Goal: Task Accomplishment & Management: Manage account settings

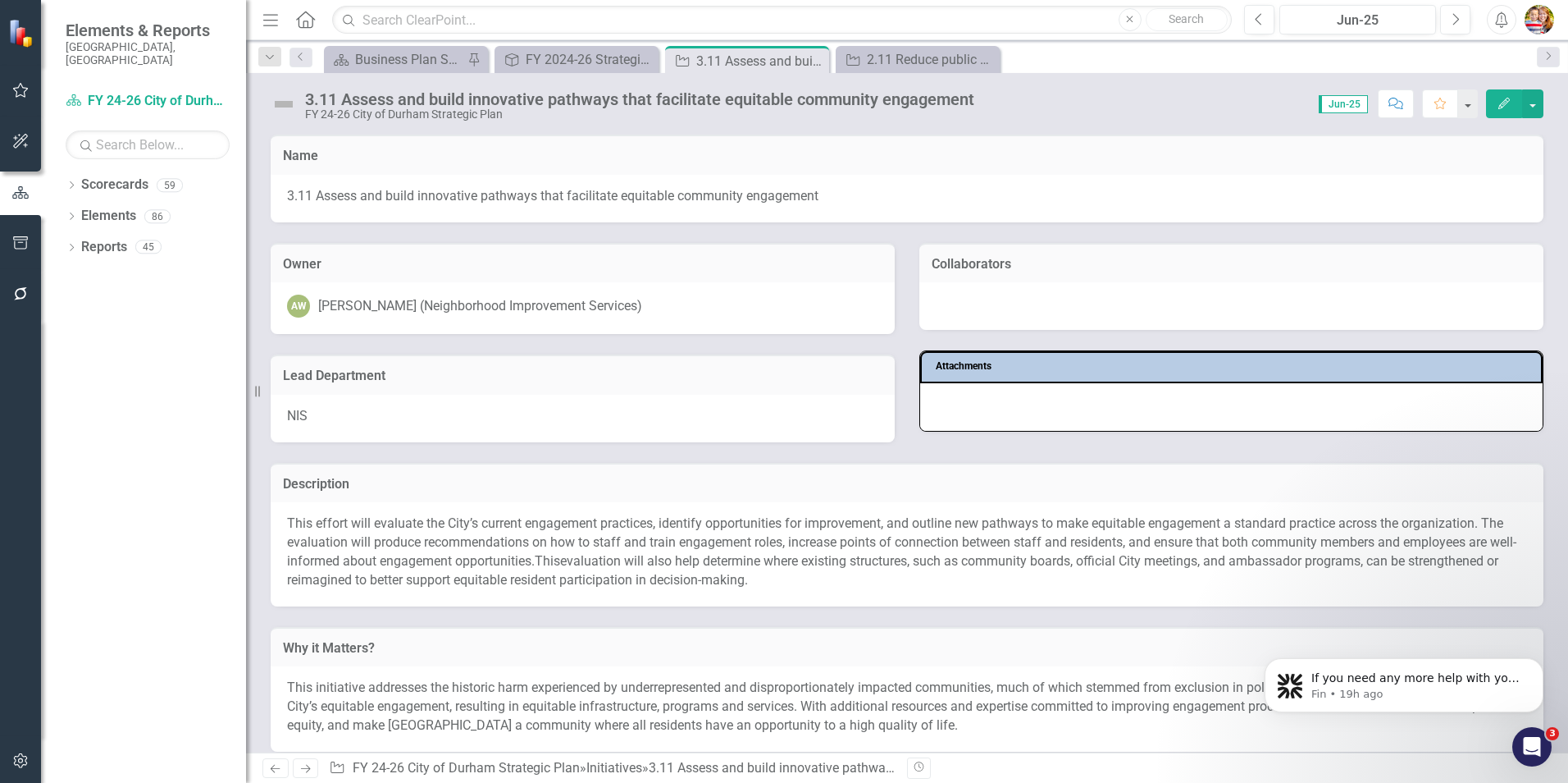
scroll to position [363, 0]
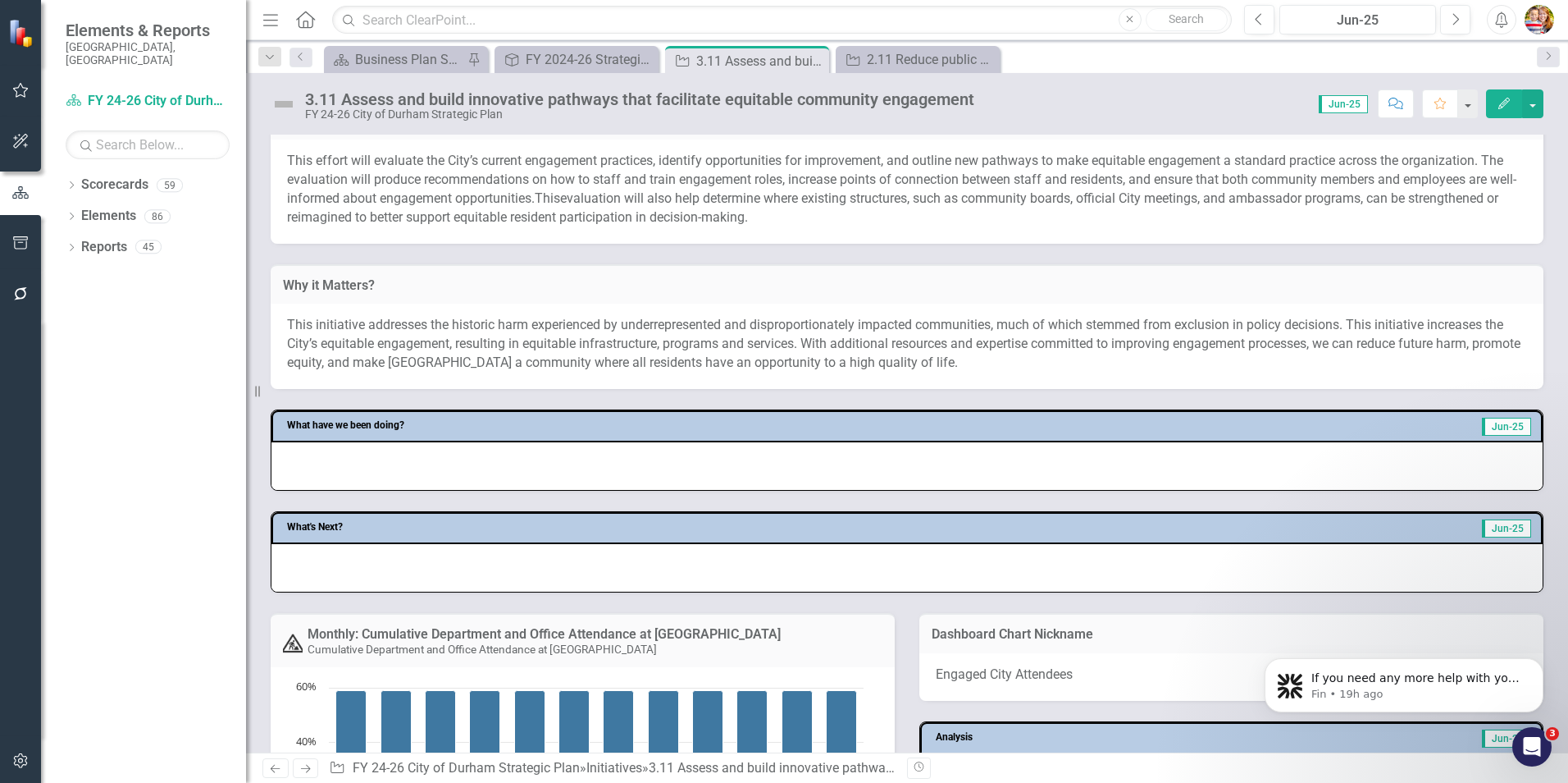
click at [304, 16] on icon "Home" at bounding box center [305, 19] width 21 height 17
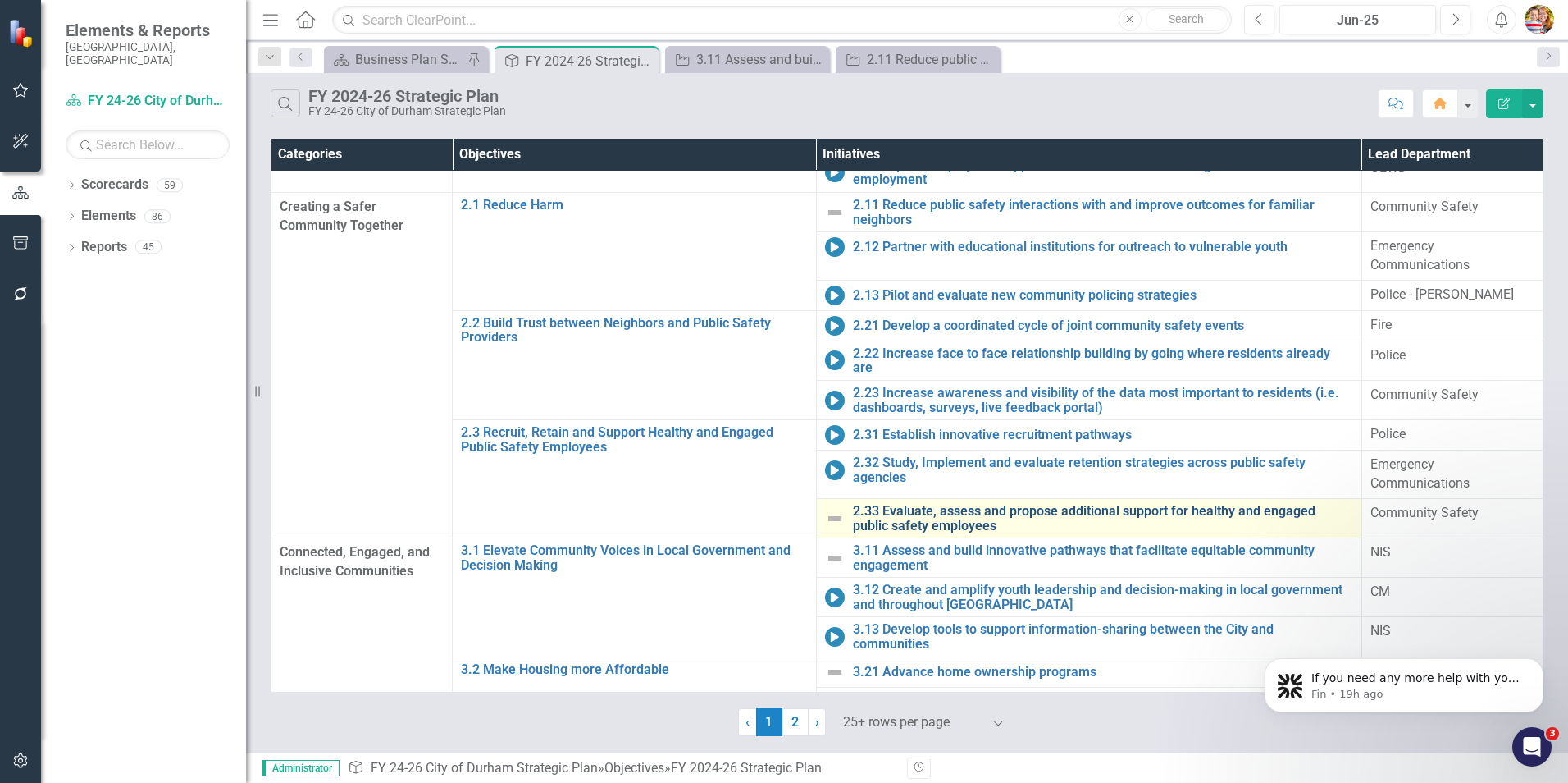
scroll to position [394, 0]
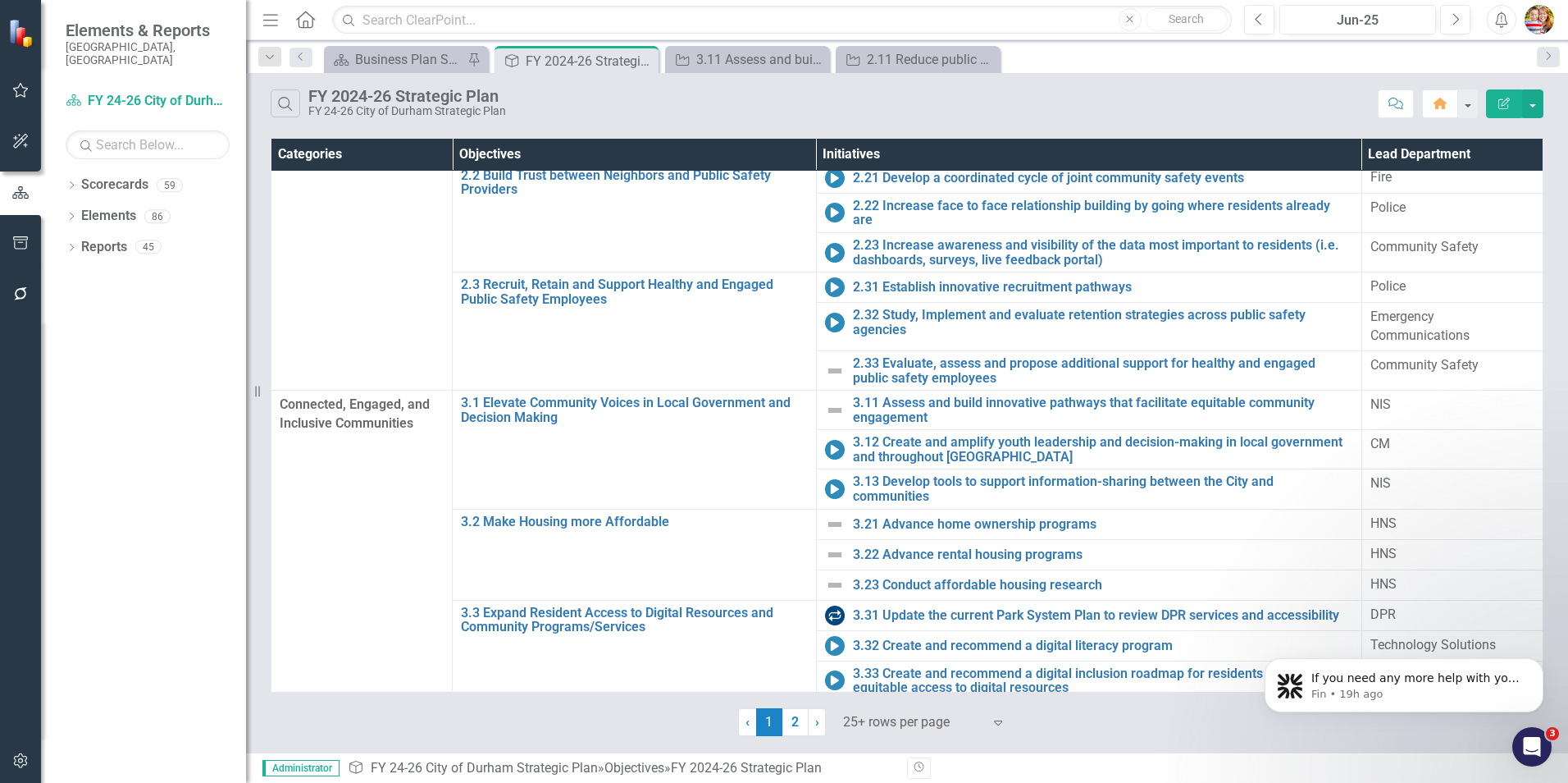
drag, startPoint x: 795, startPoint y: 724, endPoint x: 841, endPoint y: 678, distance: 65.1
click at [795, 726] on link "2" at bounding box center [796, 722] width 27 height 28
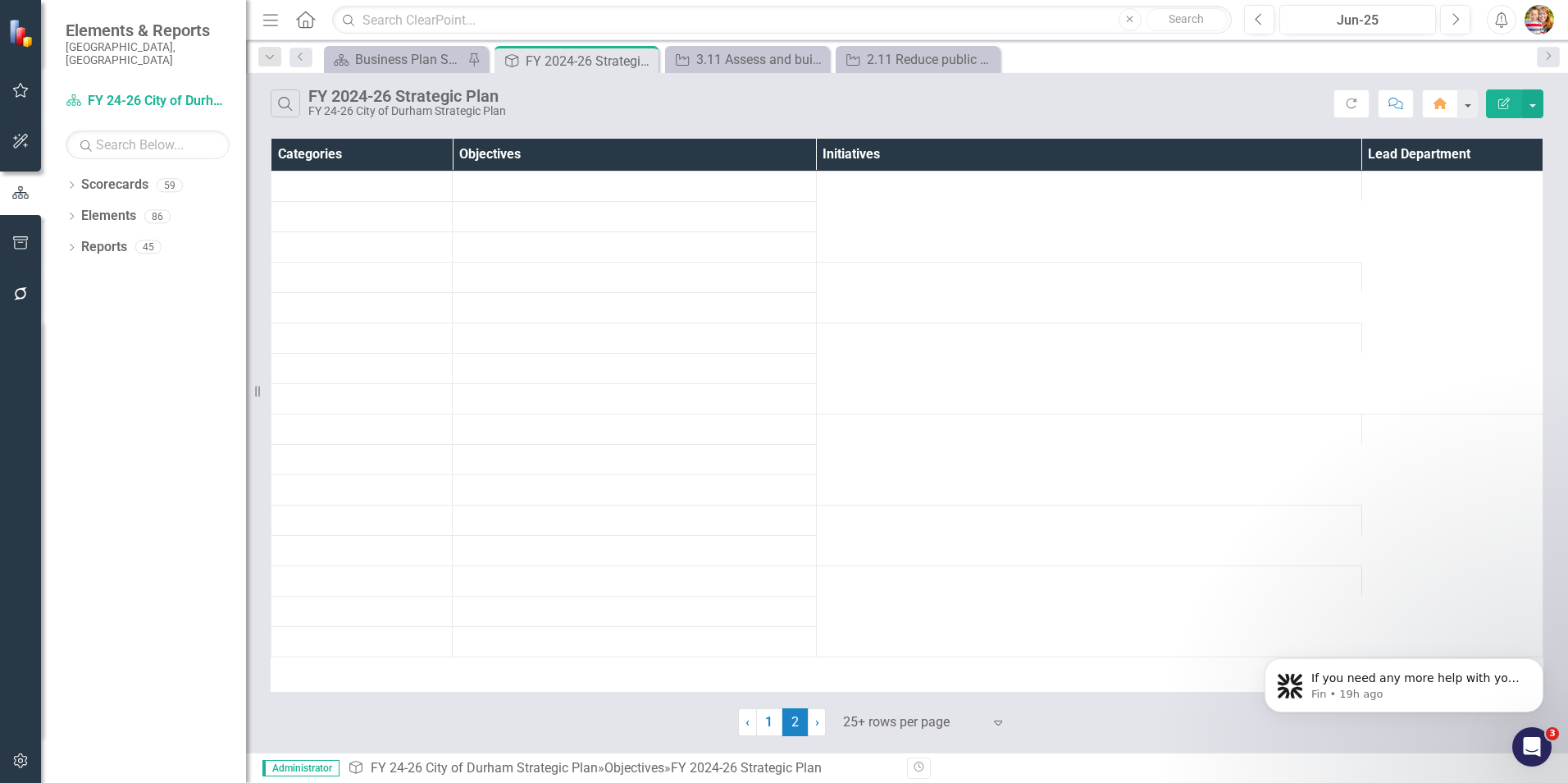
scroll to position [0, 0]
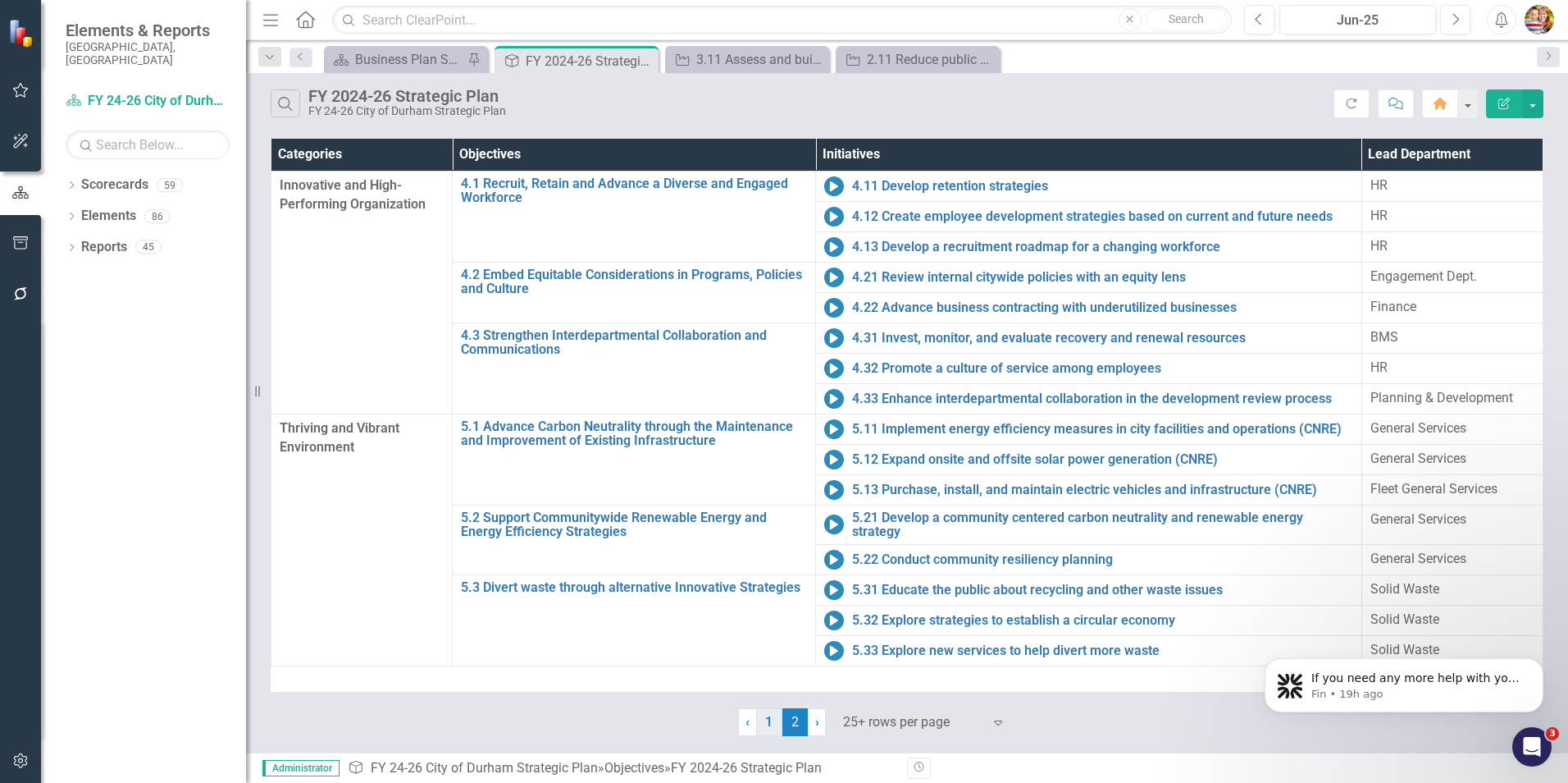
click at [770, 727] on link "1" at bounding box center [769, 722] width 27 height 28
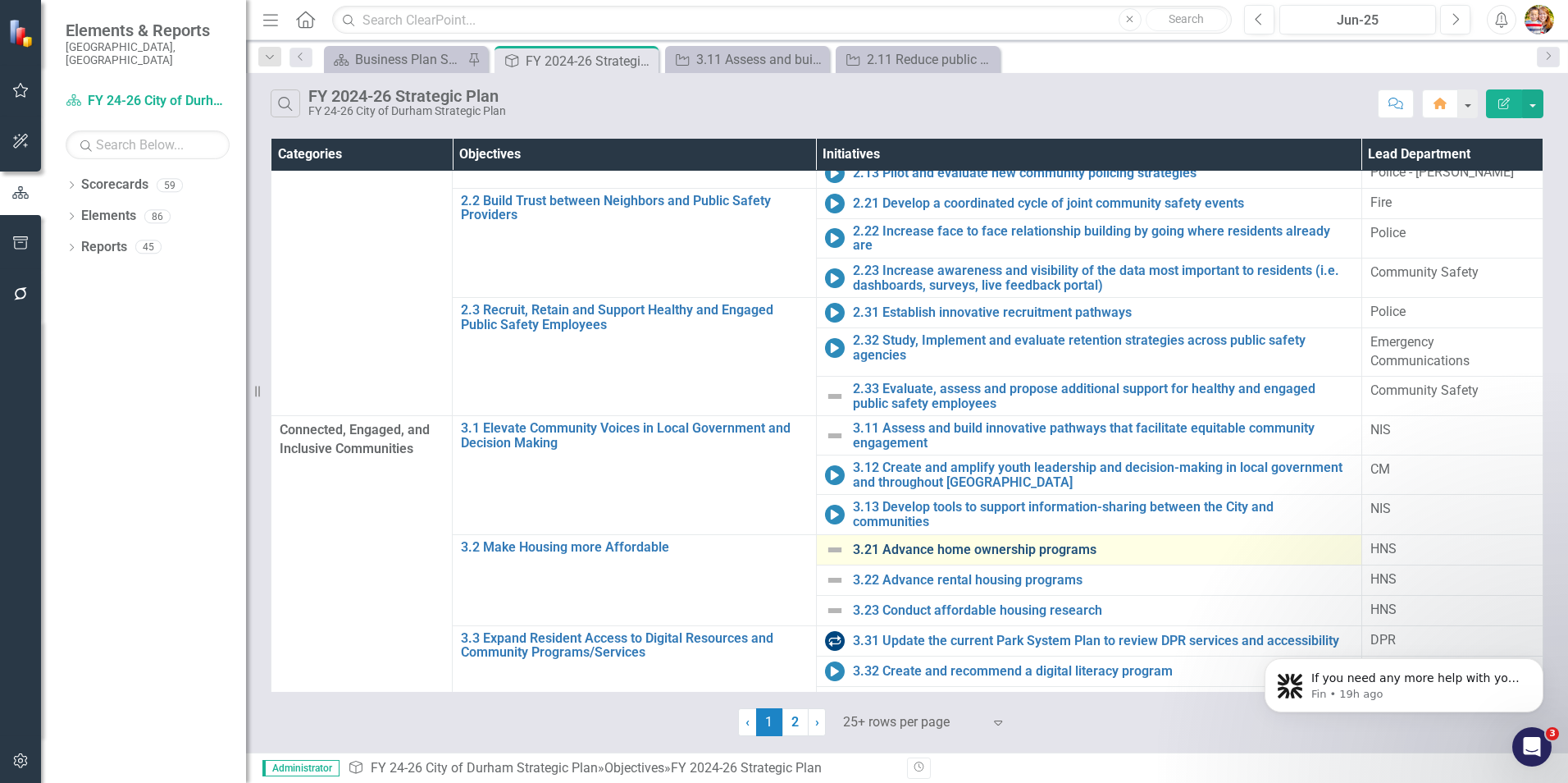
scroll to position [396, 0]
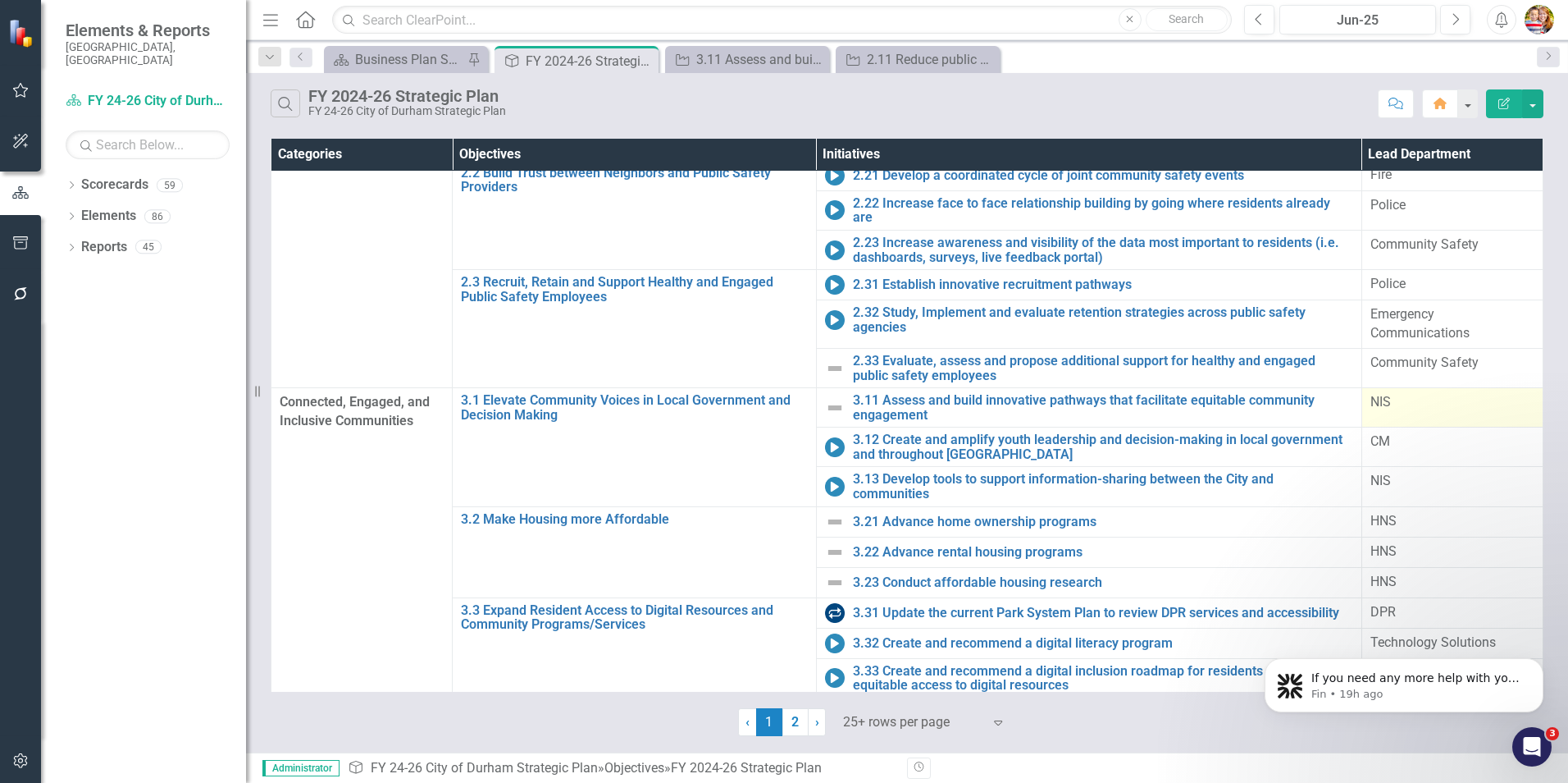
click at [1391, 393] on div "NIS" at bounding box center [1452, 402] width 164 height 19
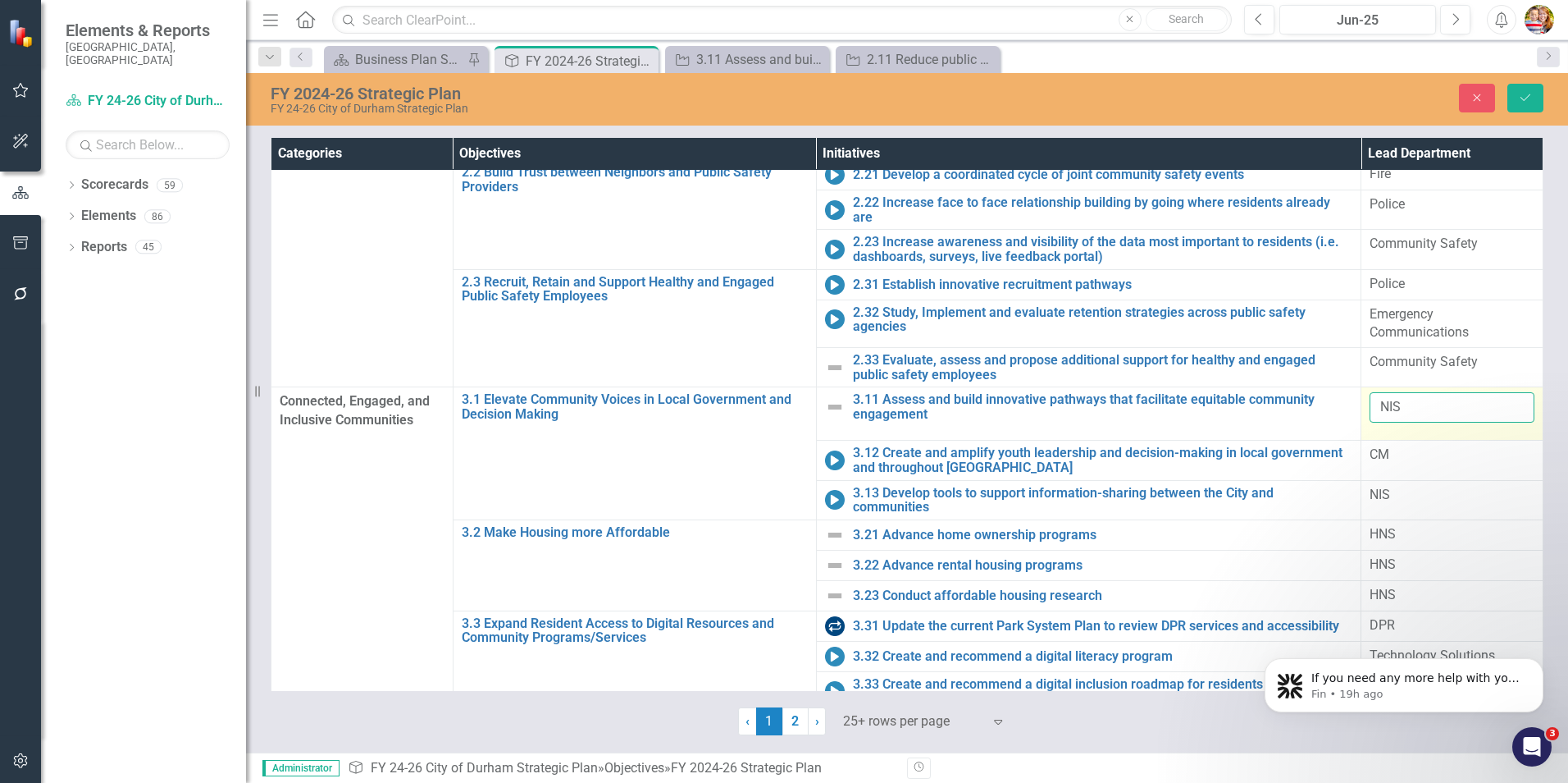
click at [1397, 392] on input "NIS" at bounding box center [1451, 408] width 165 height 30
click at [1401, 392] on input "NIS" at bounding box center [1451, 408] width 165 height 30
drag, startPoint x: 1396, startPoint y: 387, endPoint x: 1366, endPoint y: 386, distance: 30.0
click at [1366, 387] on td "NIS" at bounding box center [1452, 414] width 182 height 53
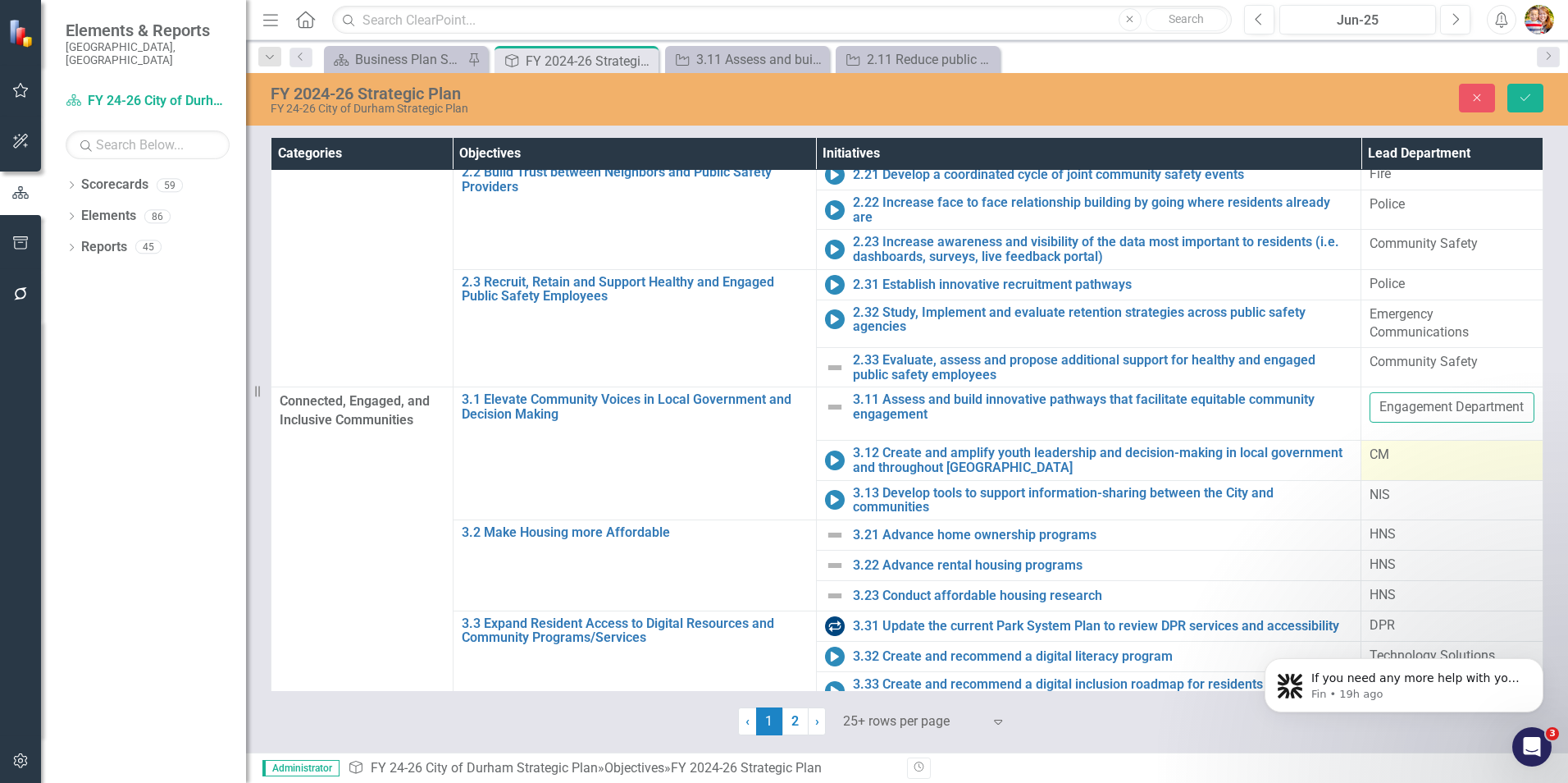
type input "Engagement Department"
click at [1377, 447] on span "CM" at bounding box center [1379, 455] width 20 height 16
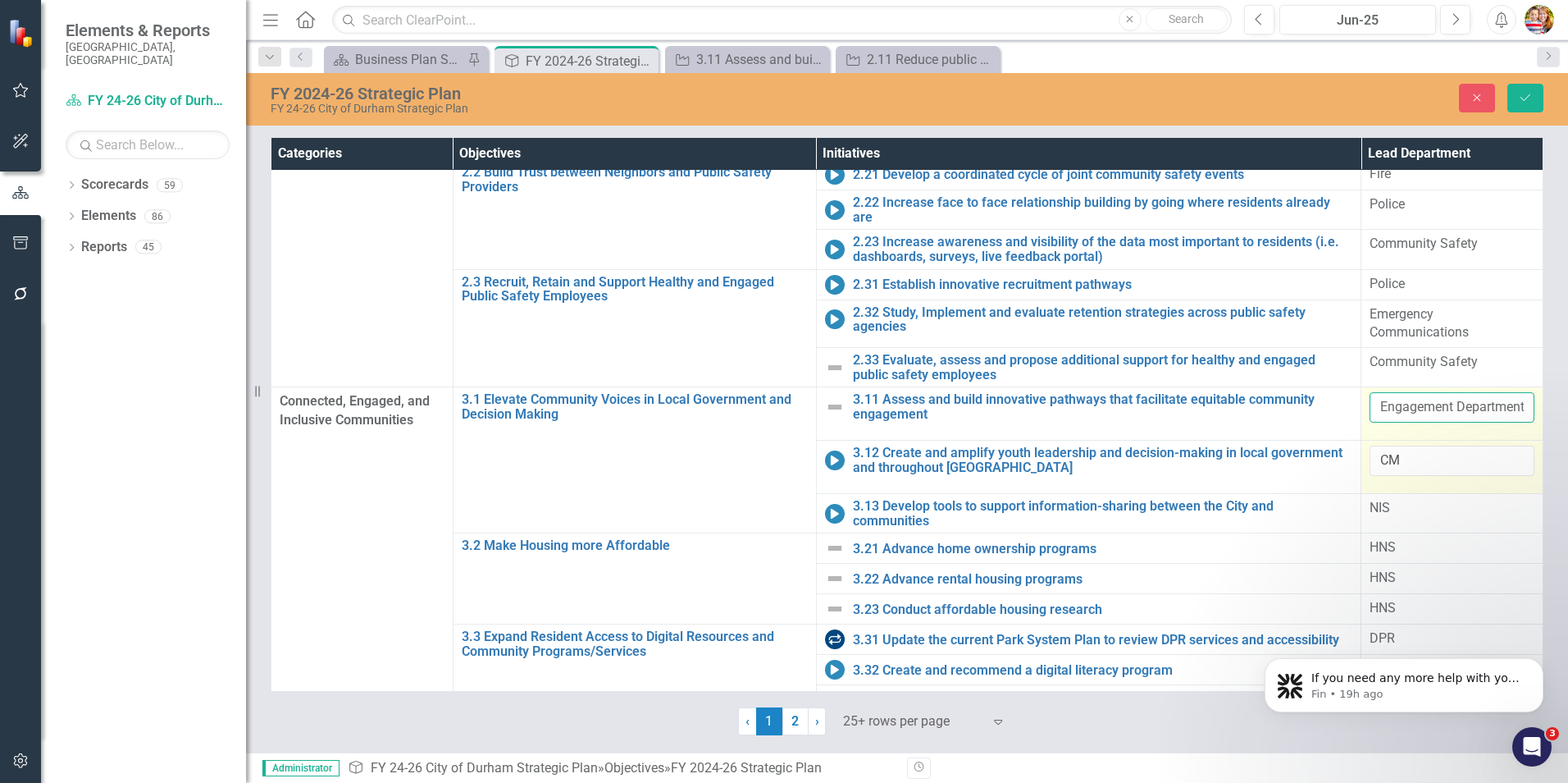
drag, startPoint x: 1377, startPoint y: 438, endPoint x: 1467, endPoint y: 383, distance: 105.5
click at [1467, 392] on input "Engagement Department" at bounding box center [1451, 408] width 165 height 30
click at [1383, 446] on input "CM" at bounding box center [1451, 461] width 165 height 30
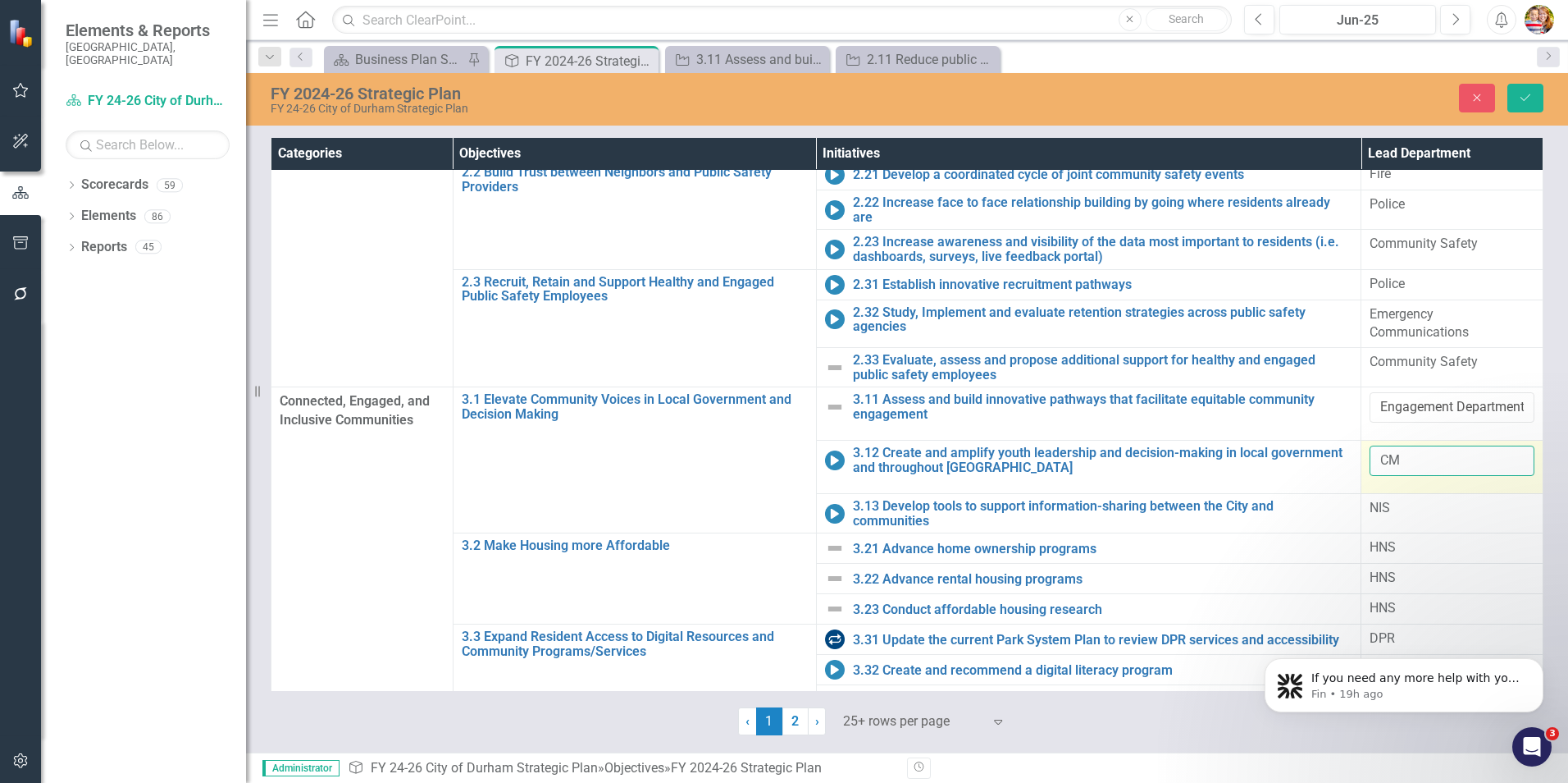
click at [1383, 446] on input "CM" at bounding box center [1451, 461] width 165 height 30
paste input "Engagement Department"
type input "Engagement Department"
click at [1377, 499] on span "NIS" at bounding box center [1379, 507] width 20 height 16
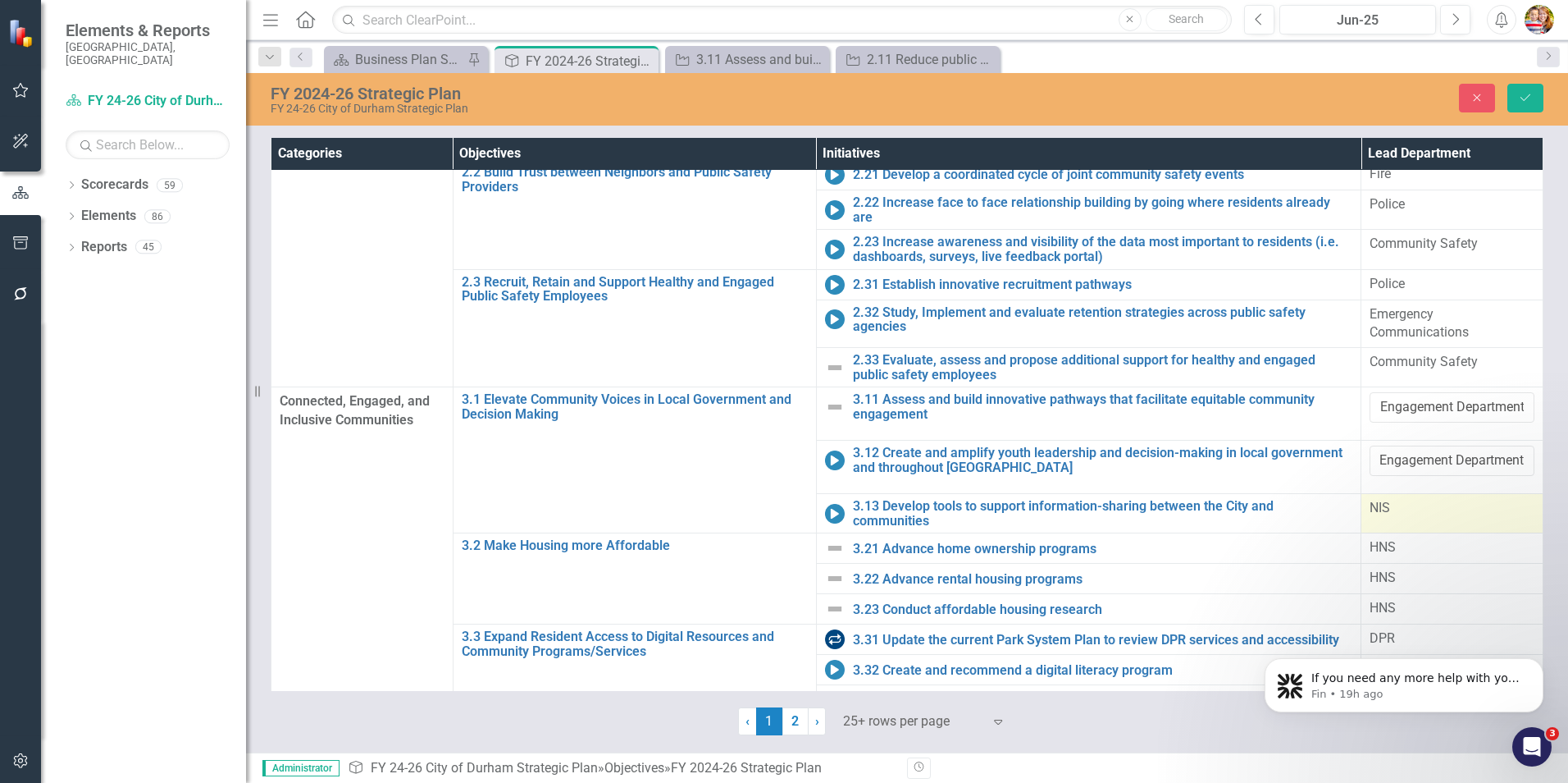
scroll to position [0, 0]
click at [1377, 499] on span "NIS" at bounding box center [1379, 507] width 20 height 16
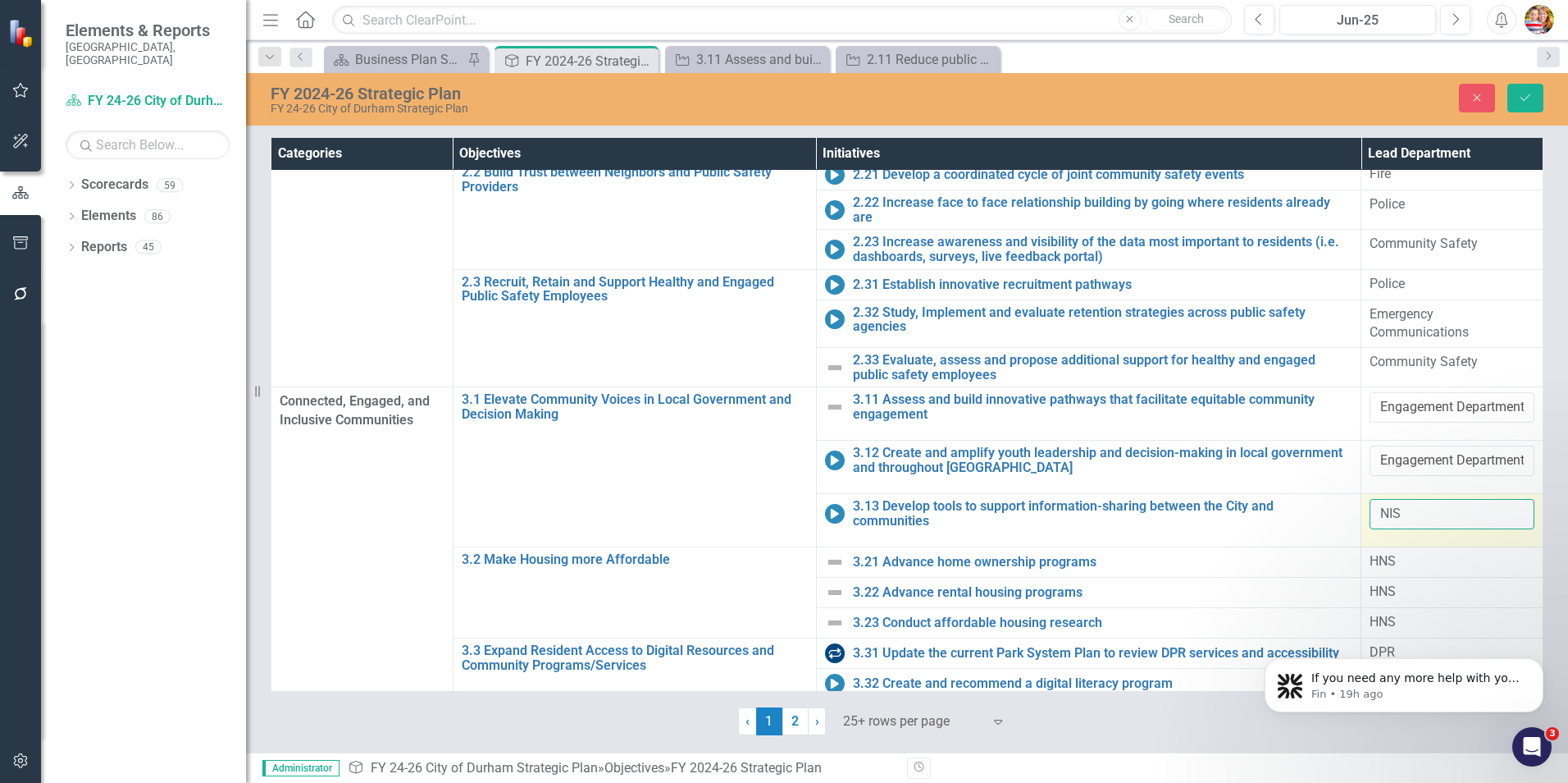
drag, startPoint x: 1412, startPoint y: 490, endPoint x: 1362, endPoint y: 485, distance: 50.2
click at [1362, 494] on td "NIS" at bounding box center [1452, 521] width 182 height 53
paste input "Engagement Department"
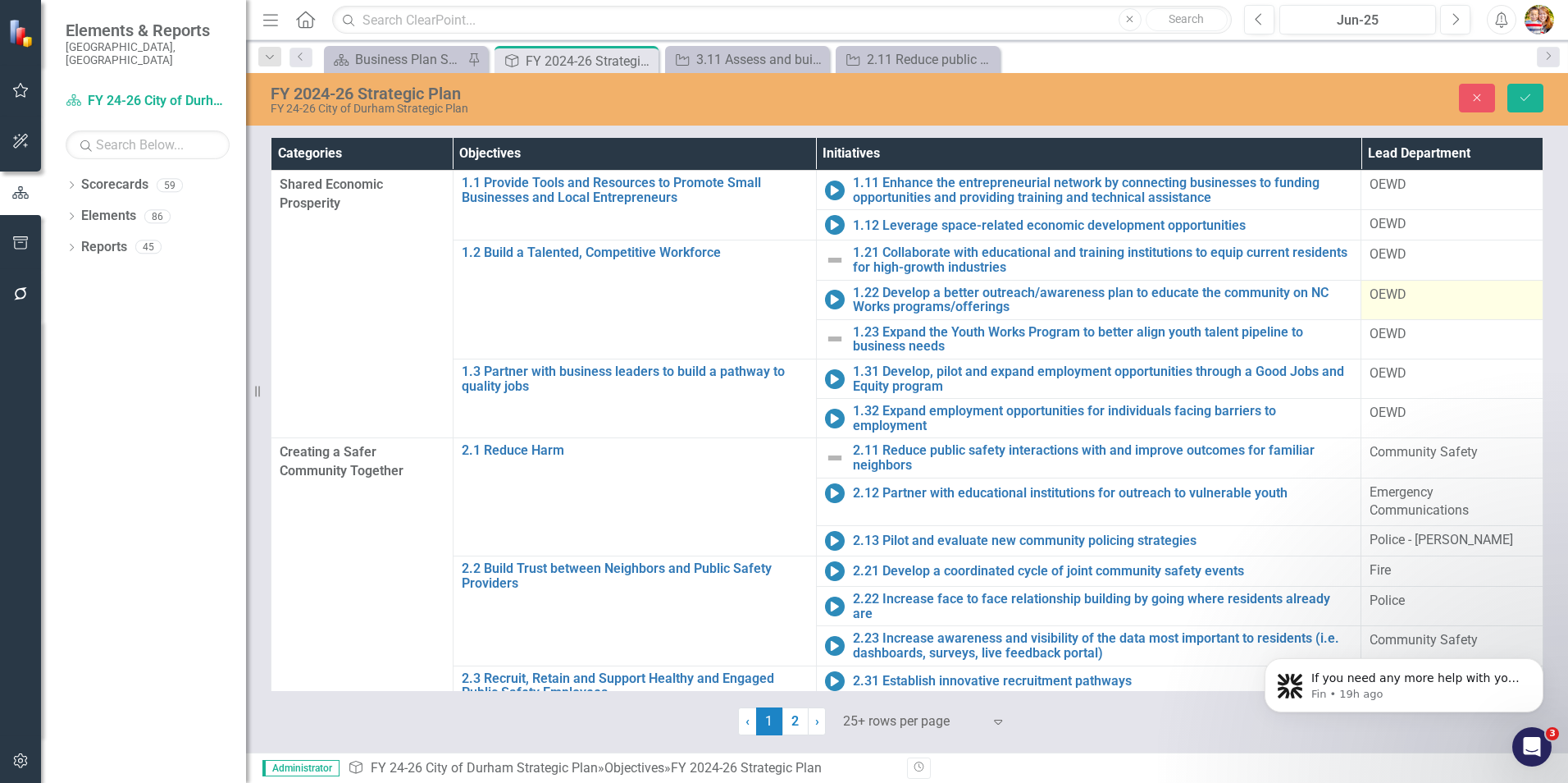
type input "Engagement Department"
click at [1372, 293] on span "OEWD" at bounding box center [1387, 295] width 36 height 16
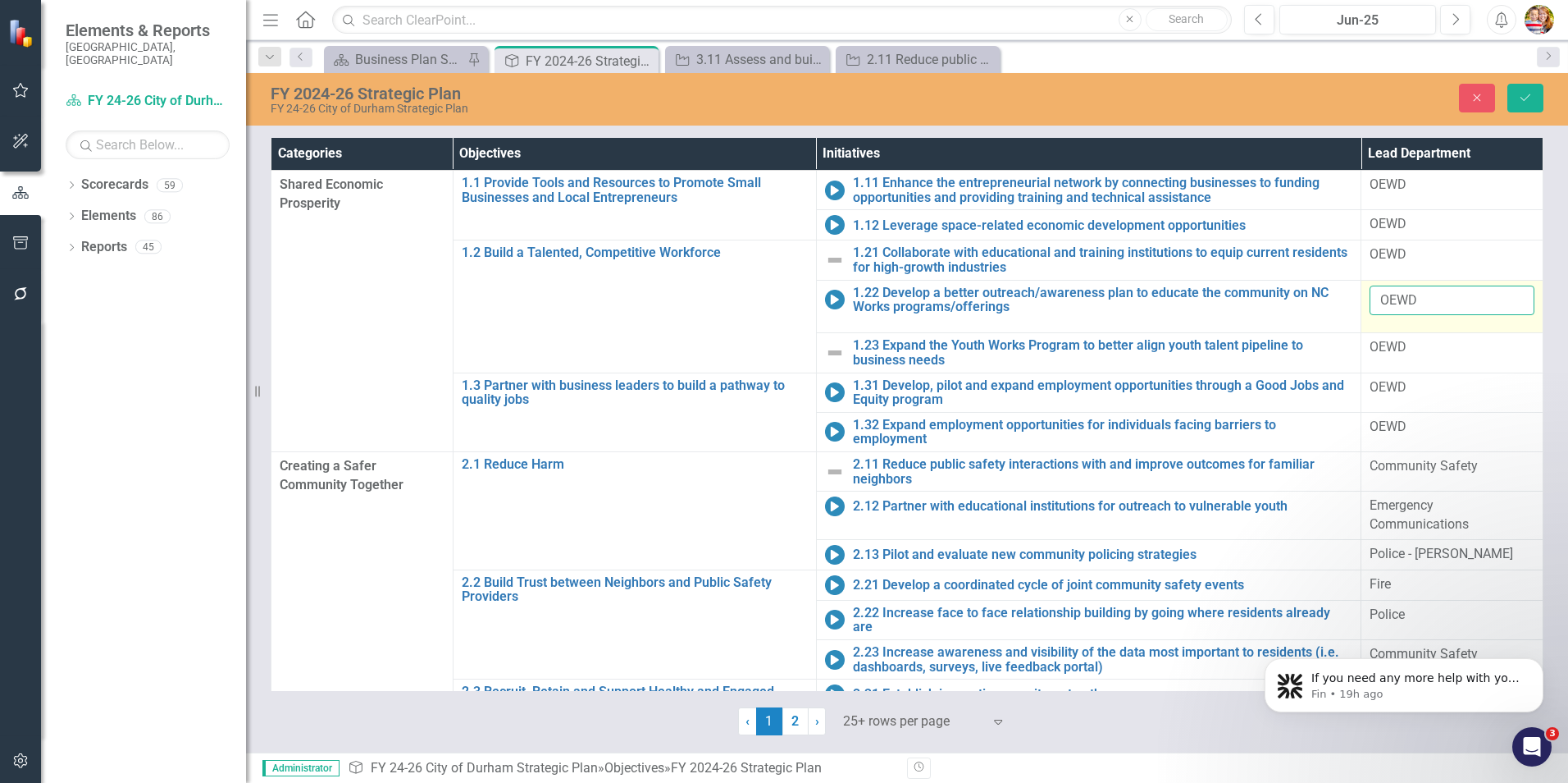
drag, startPoint x: 1433, startPoint y: 303, endPoint x: 1359, endPoint y: 303, distance: 74.0
click at [1362, 303] on td "OEWD" at bounding box center [1452, 306] width 182 height 53
paste input "Engagement Department"
click at [1483, 297] on input "Engagement Department" at bounding box center [1451, 301] width 165 height 30
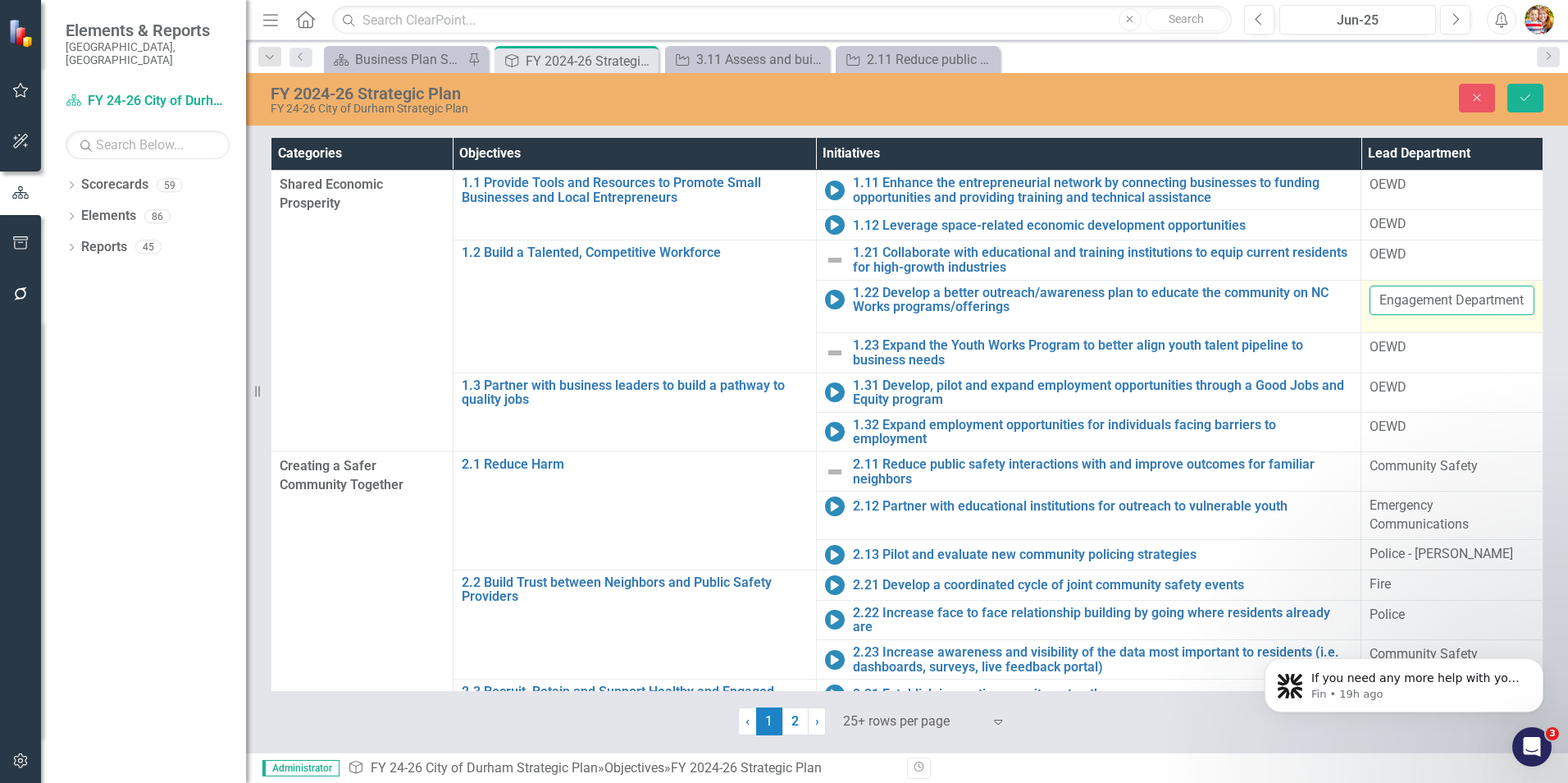
click at [1483, 297] on input "Engagement Department" at bounding box center [1451, 301] width 165 height 30
type input "OEWD"
click at [1392, 386] on span "OEWD" at bounding box center [1387, 387] width 36 height 16
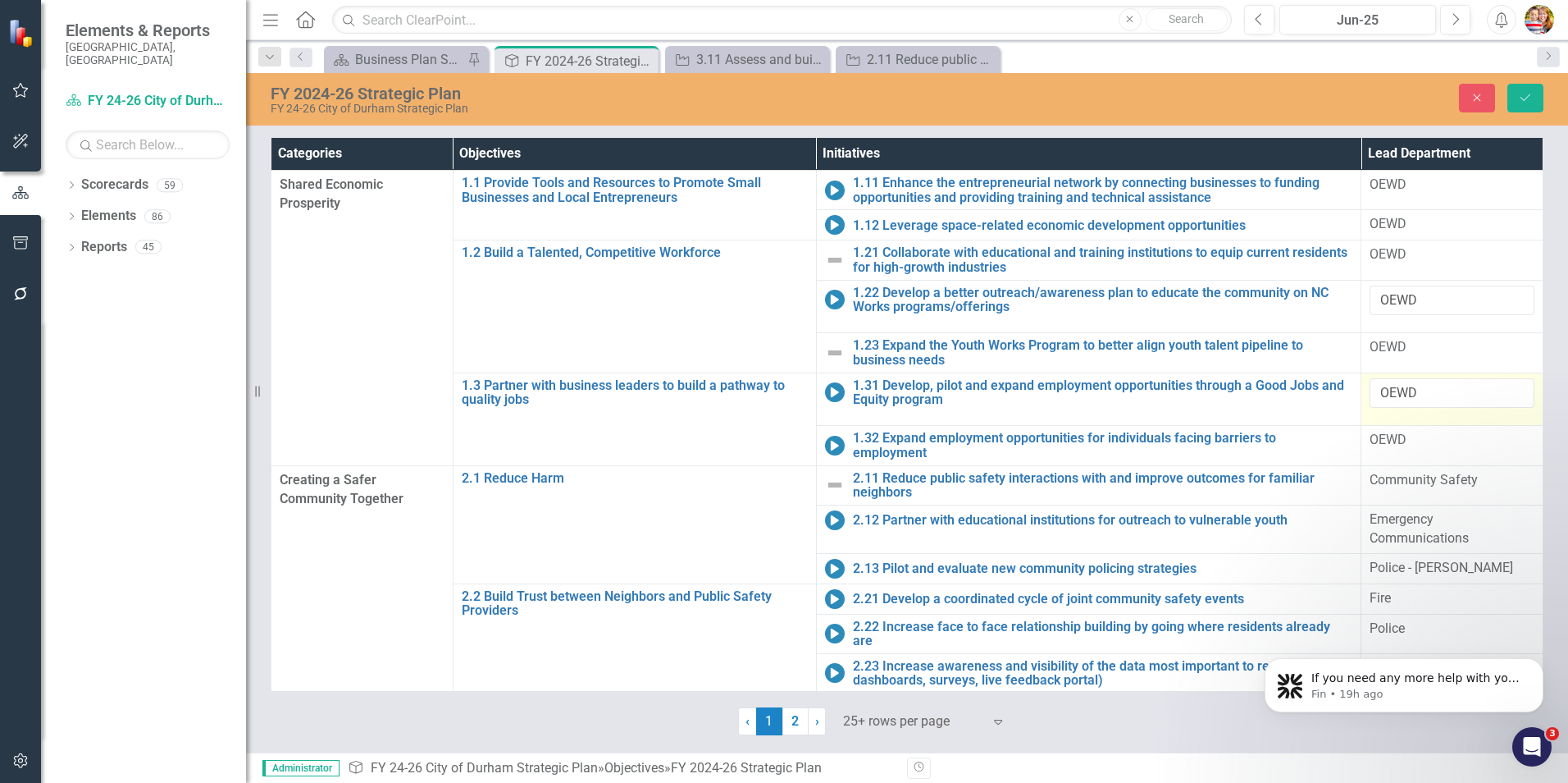
copy span "OEWD"
drag, startPoint x: 1418, startPoint y: 392, endPoint x: 1375, endPoint y: 392, distance: 43.0
click at [1375, 392] on input "OEWD" at bounding box center [1451, 393] width 165 height 30
type input "CMO/Engagement?"
click at [1526, 93] on icon "Save" at bounding box center [1525, 97] width 15 height 12
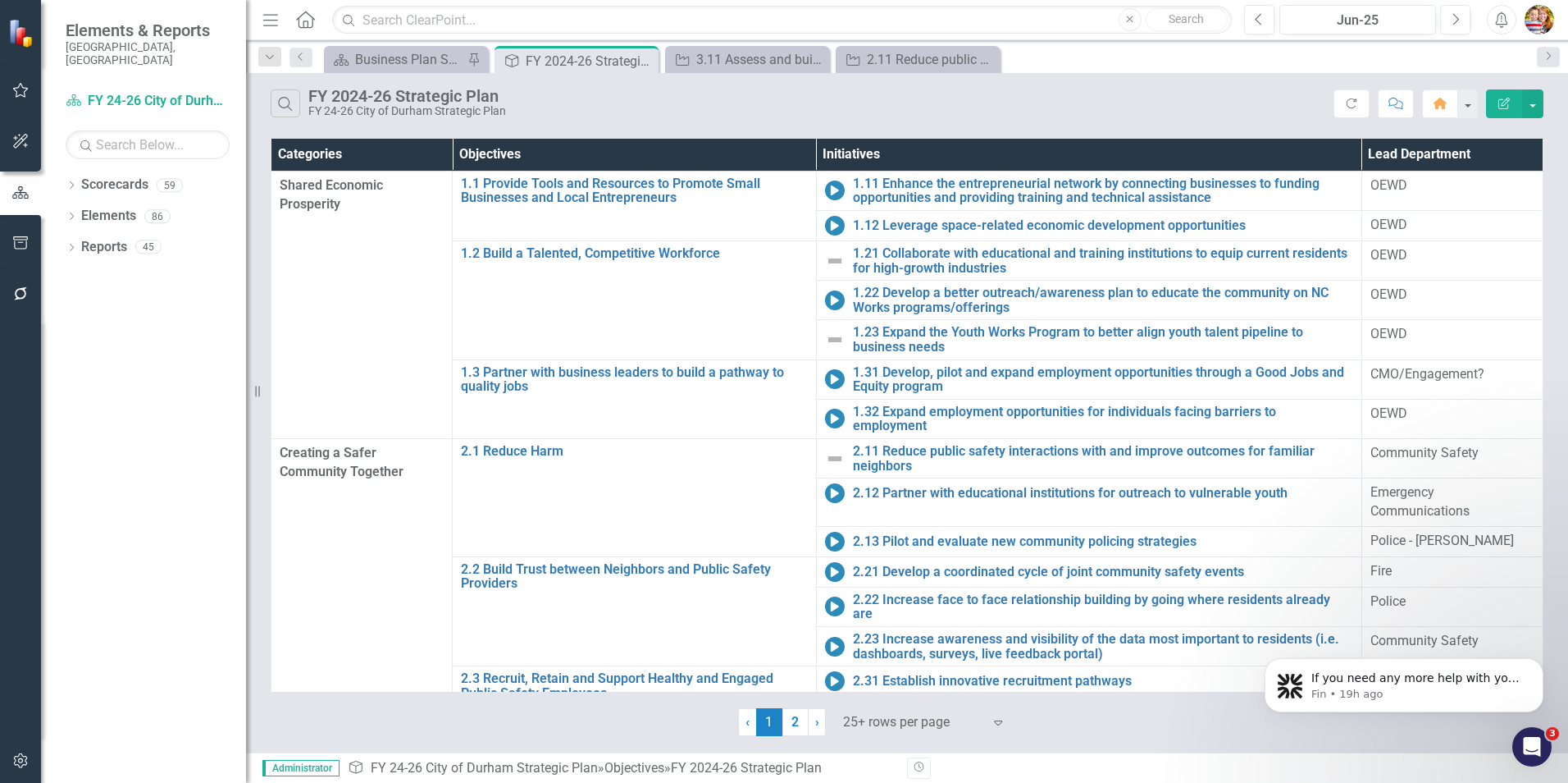
click at [793, 721] on link "2" at bounding box center [796, 722] width 27 height 28
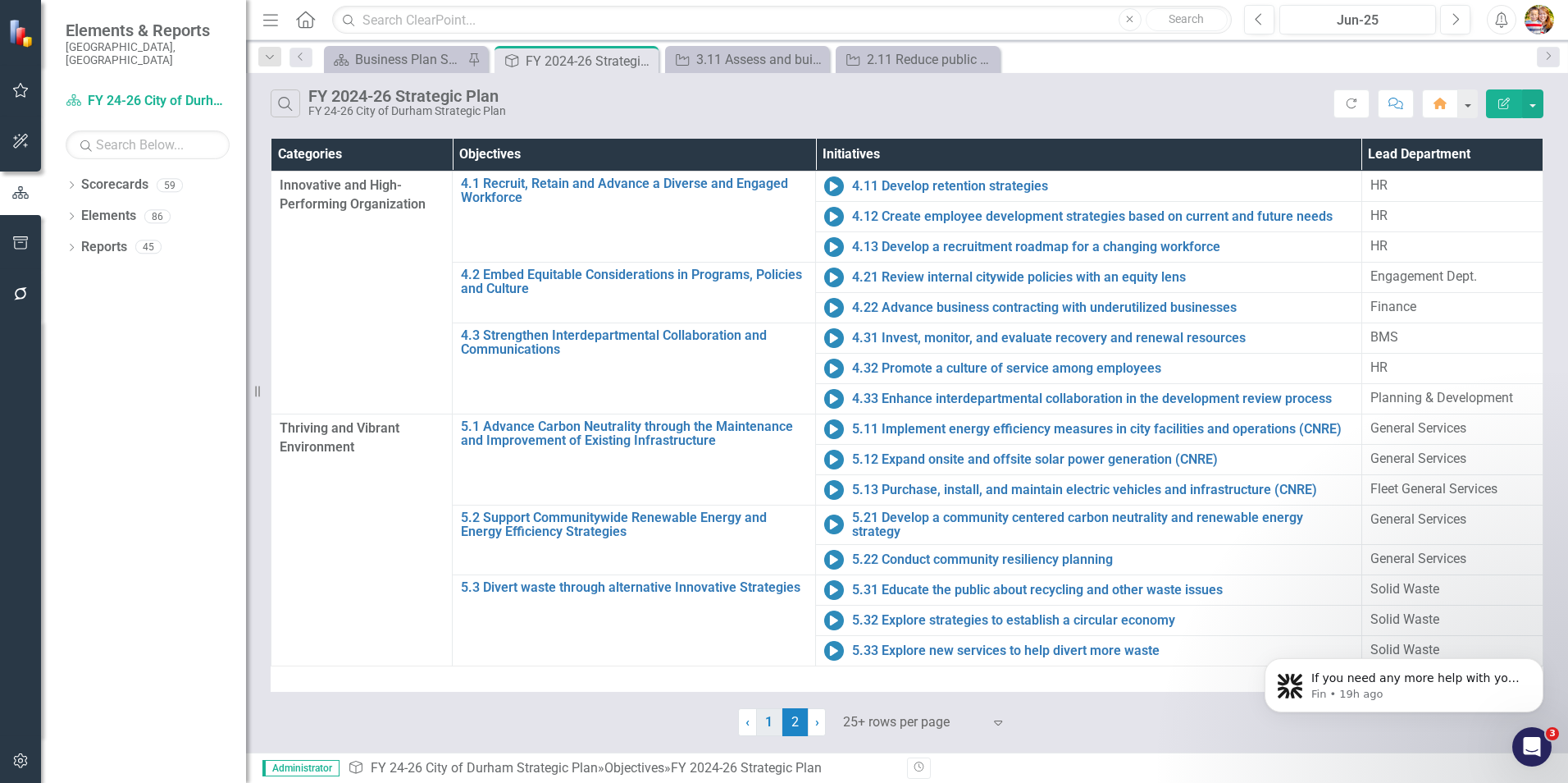
click at [774, 722] on link "1" at bounding box center [769, 722] width 27 height 28
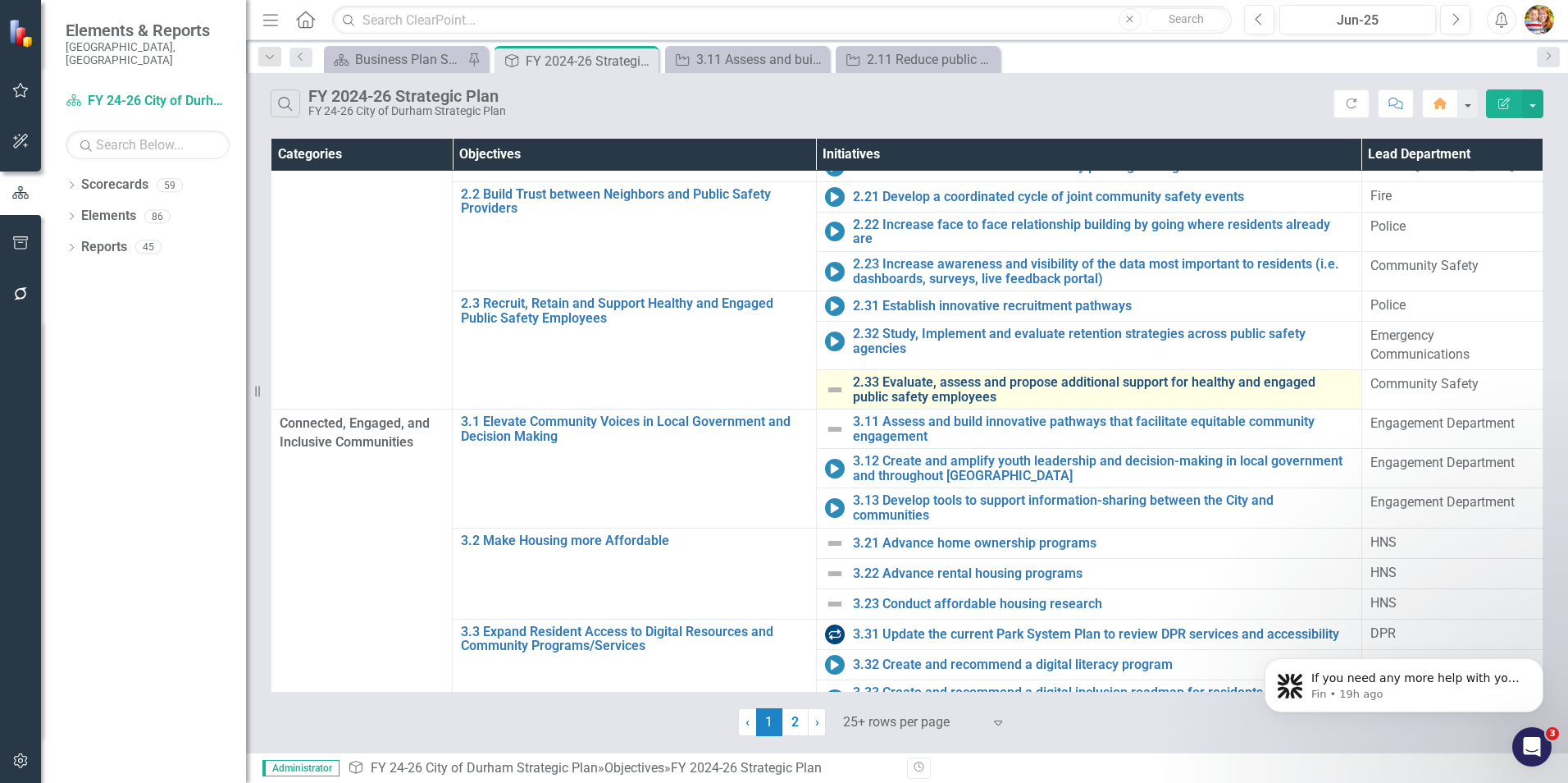
scroll to position [396, 0]
